Goal: Obtain resource: Obtain resource

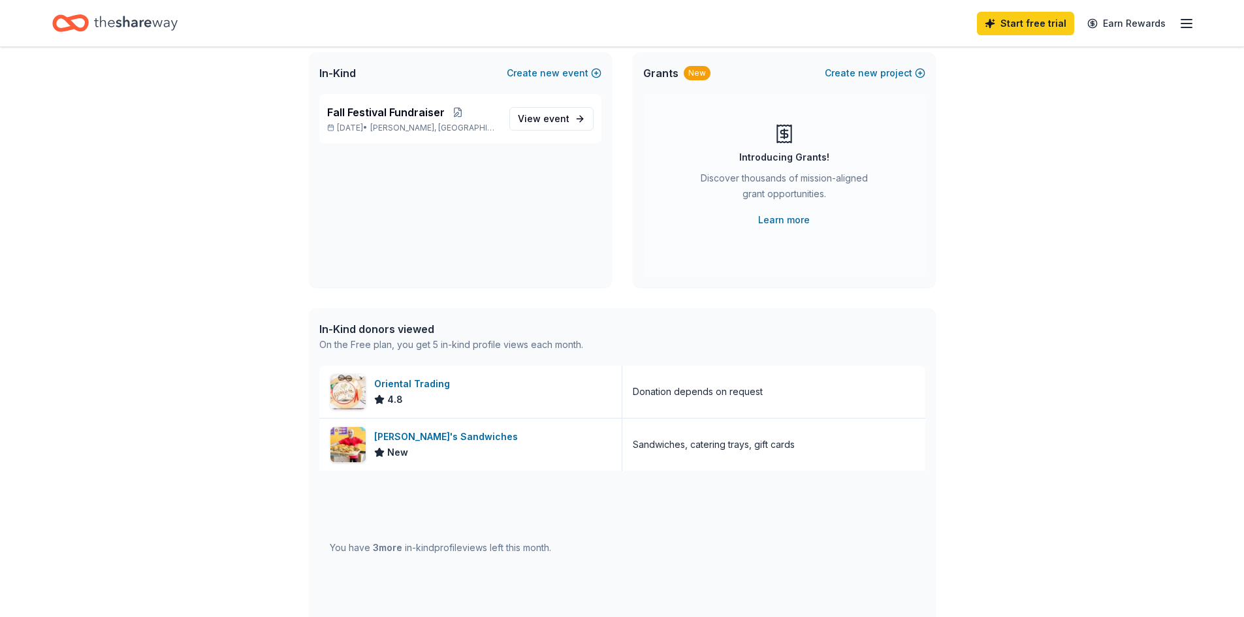
scroll to position [151, 0]
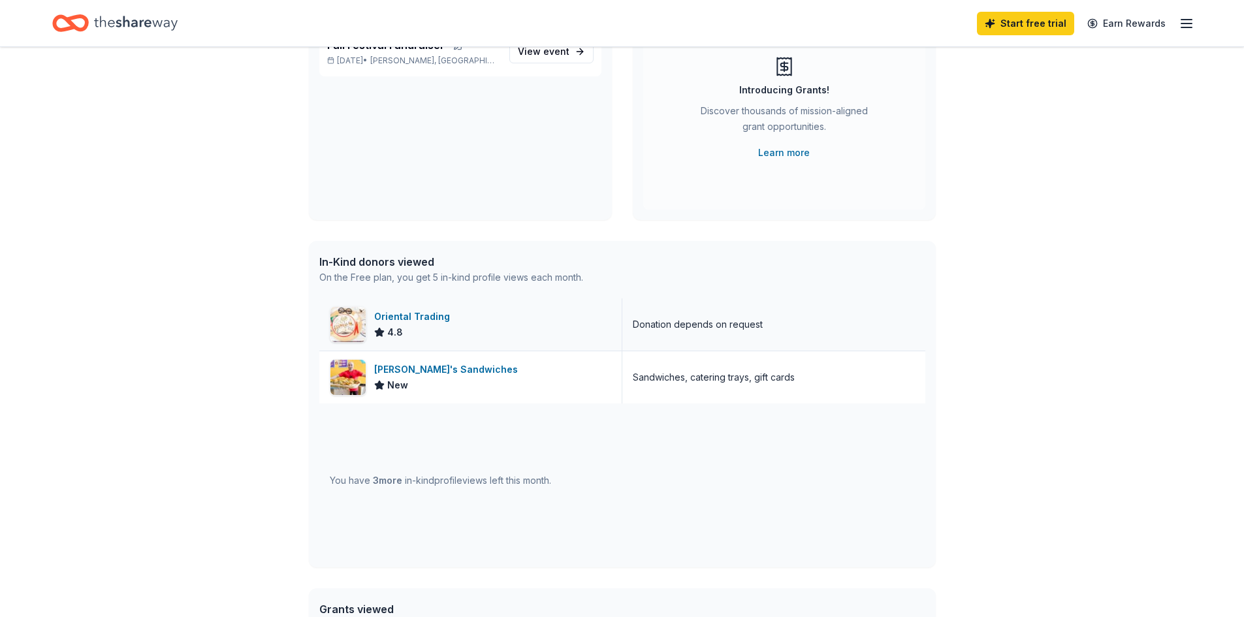
click at [383, 323] on div "Oriental Trading" at bounding box center [414, 317] width 81 height 16
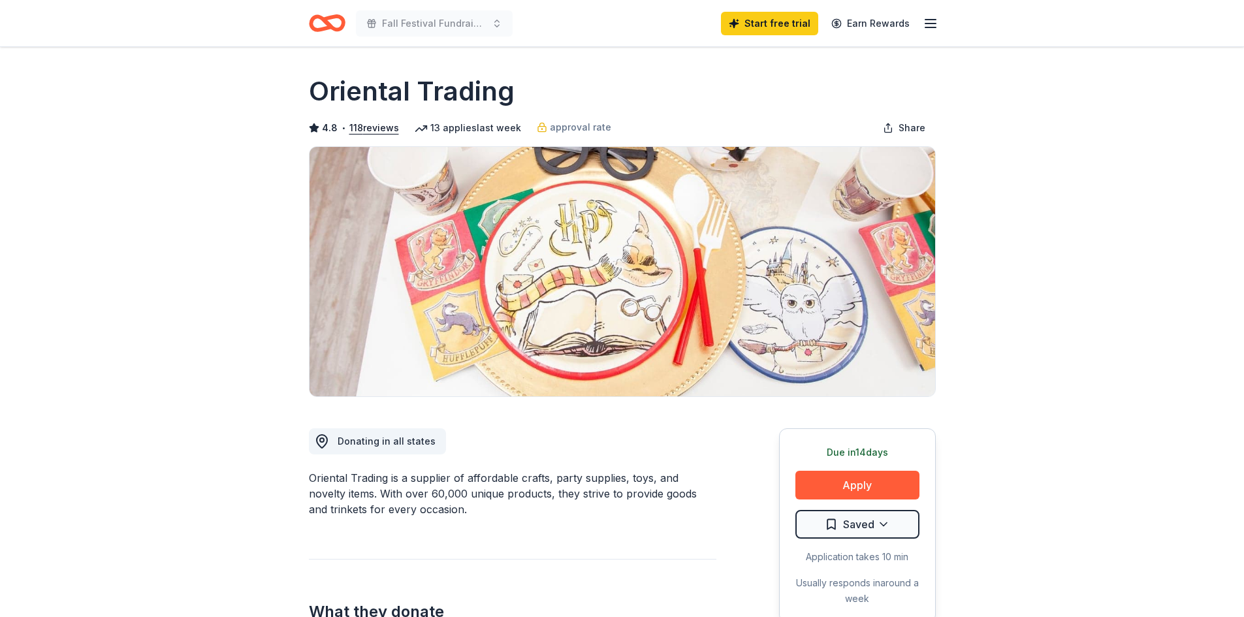
click at [383, 323] on img at bounding box center [621, 271] width 625 height 249
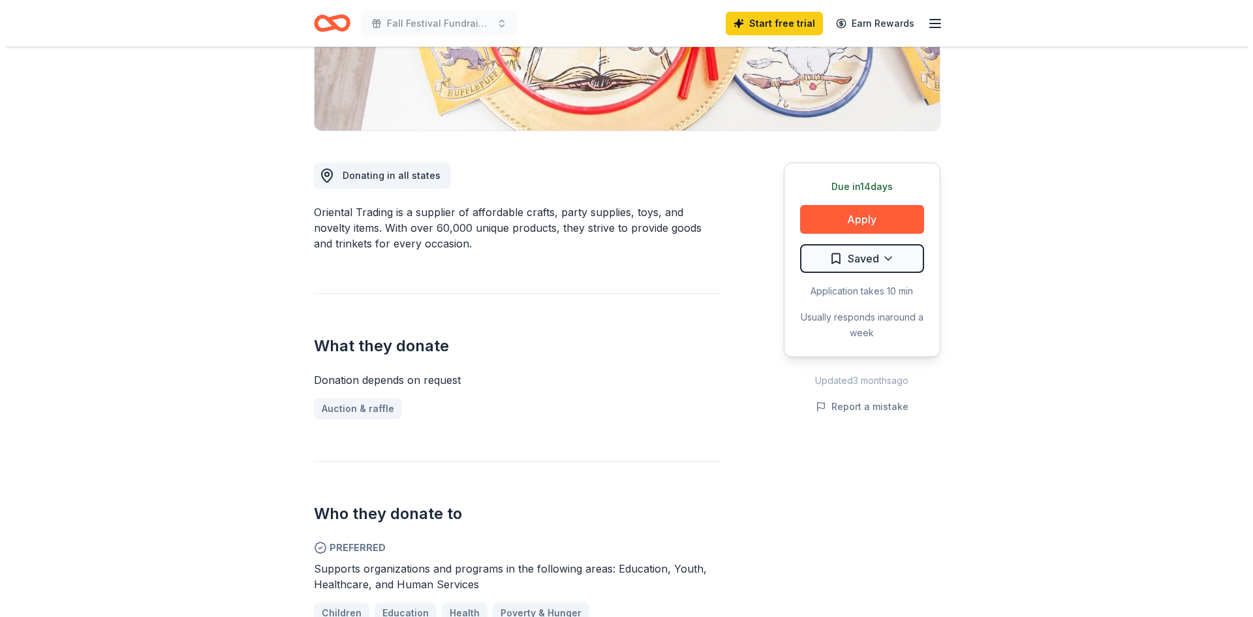
scroll to position [266, 0]
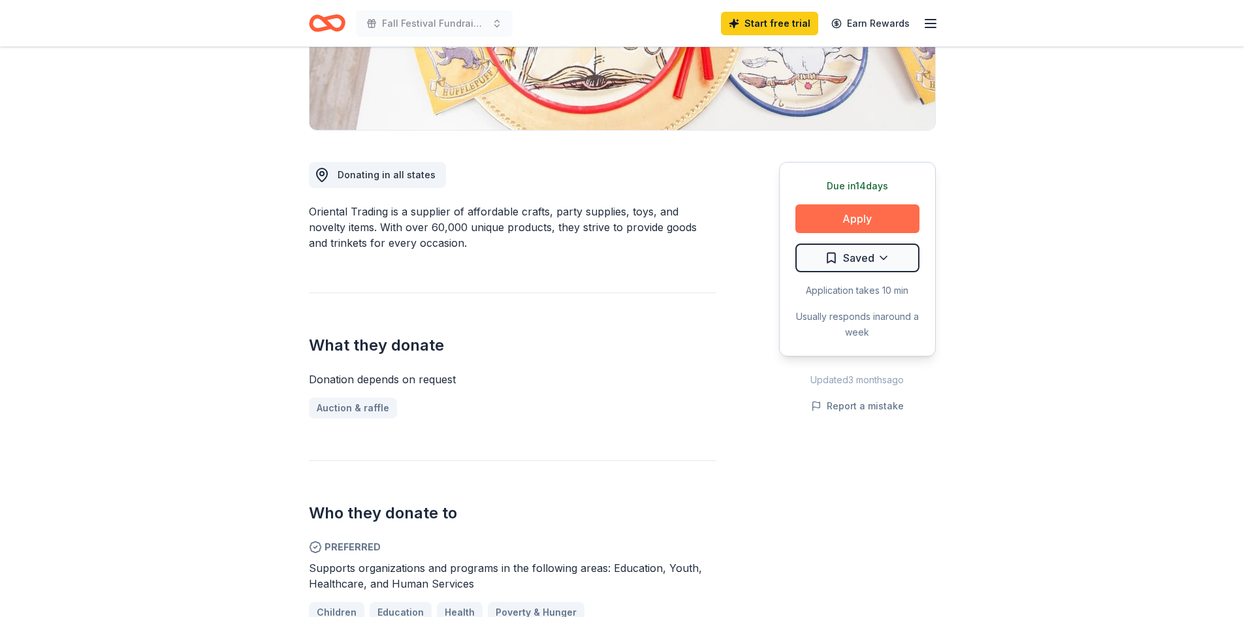
click at [842, 222] on button "Apply" at bounding box center [857, 218] width 124 height 29
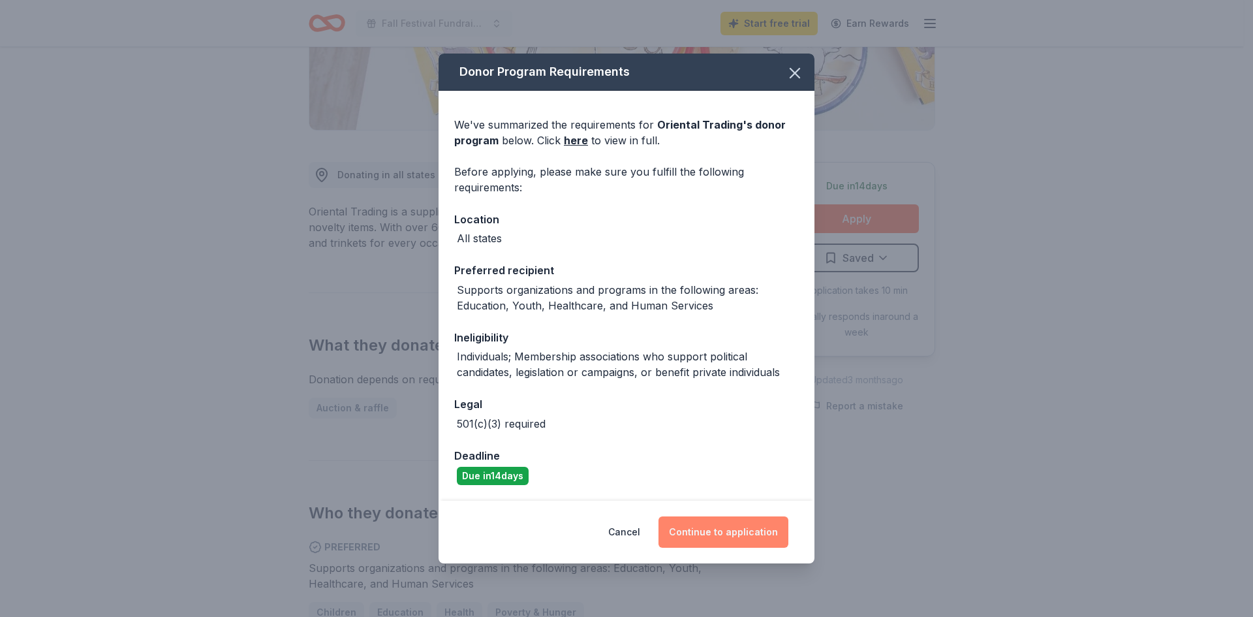
click at [727, 533] on button "Continue to application" at bounding box center [724, 531] width 130 height 31
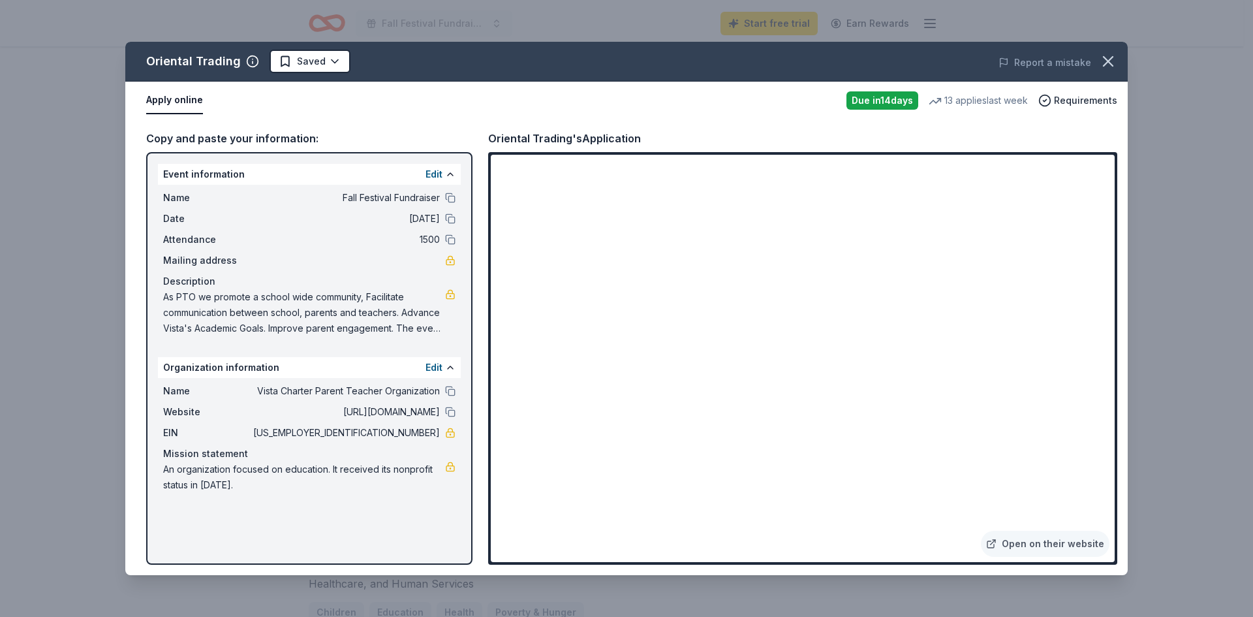
drag, startPoint x: 319, startPoint y: 413, endPoint x: 430, endPoint y: 400, distance: 112.3
click at [430, 400] on div "Name Vista Charter Parent Teacher Organization Website [URL][DOMAIN_NAME] EIN […" at bounding box center [309, 438] width 303 height 120
click at [445, 411] on div "Website [URL][DOMAIN_NAME]" at bounding box center [309, 412] width 292 height 16
click at [454, 411] on button at bounding box center [450, 412] width 10 height 10
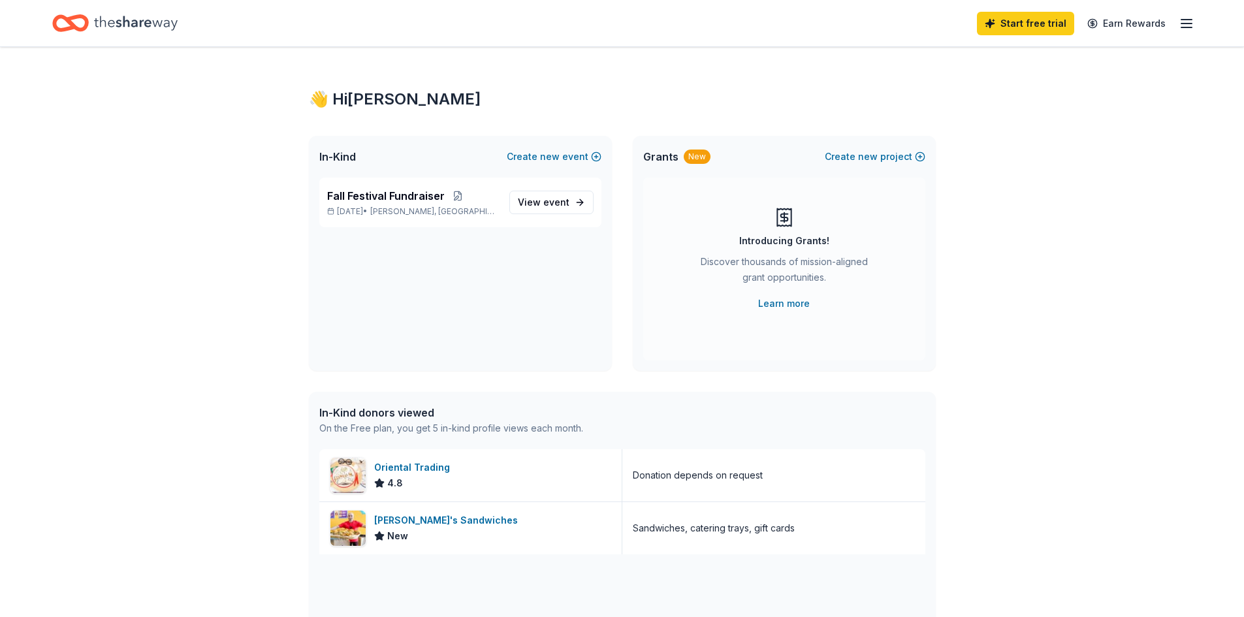
scroll to position [151, 0]
